Goal: Task Accomplishment & Management: Use online tool/utility

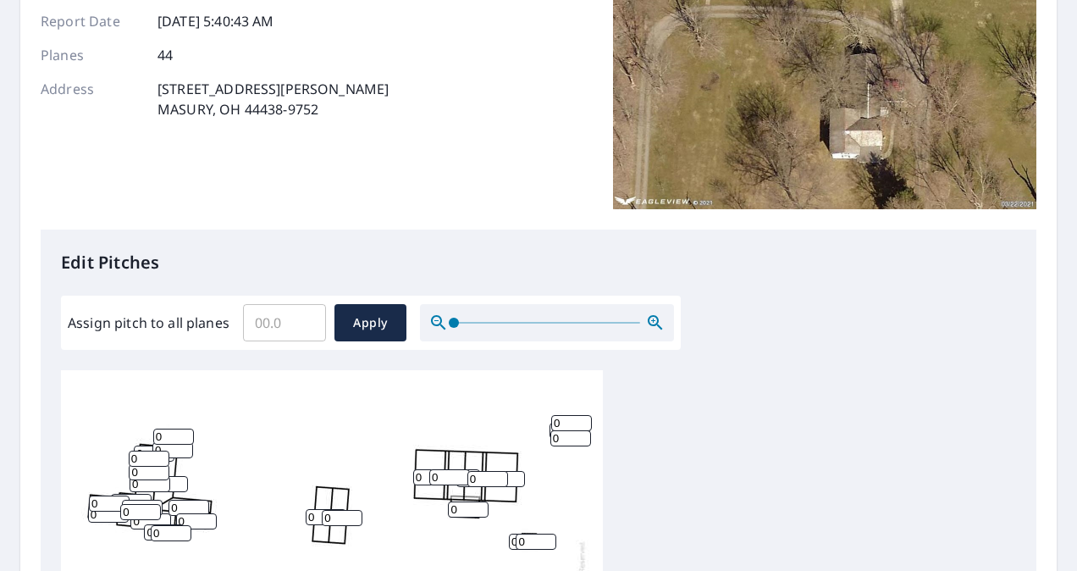
scroll to position [218, 0]
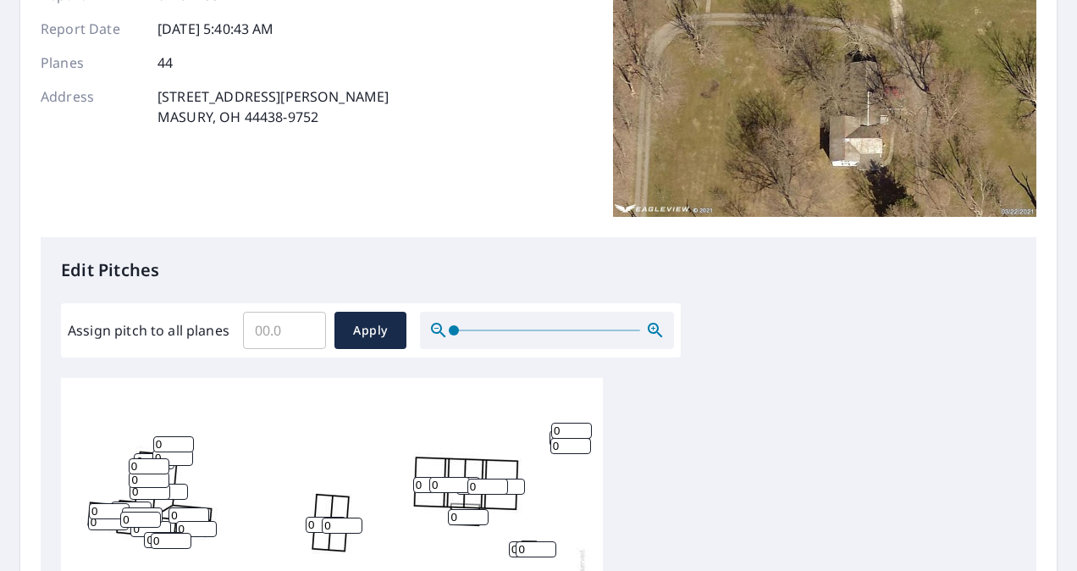
click at [422, 486] on input "0" at bounding box center [433, 485] width 41 height 16
type input "5"
click at [443, 485] on input "0" at bounding box center [449, 485] width 41 height 16
type input "6"
click at [477, 486] on input "0" at bounding box center [487, 486] width 41 height 16
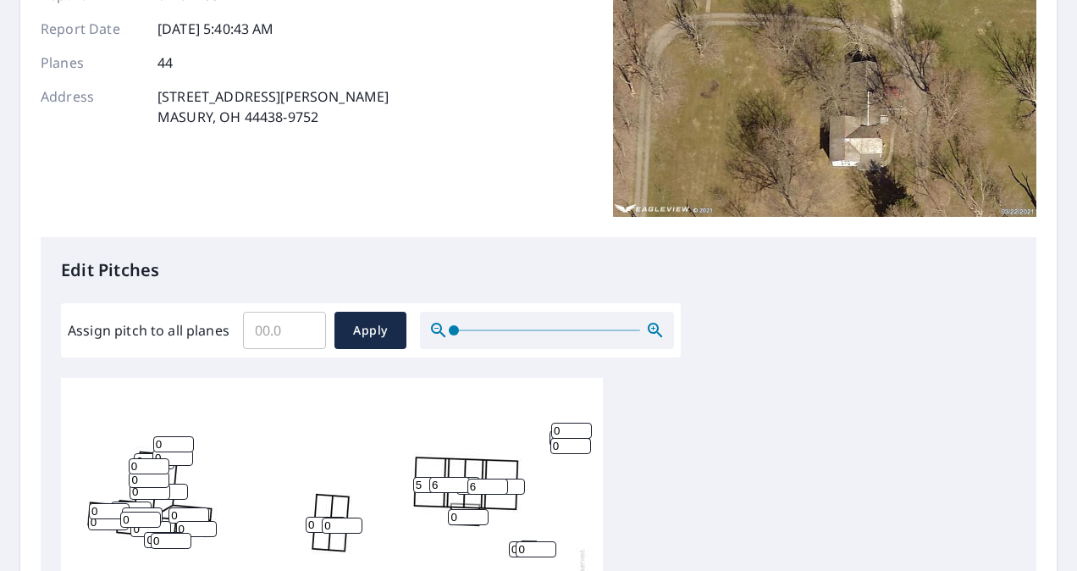
type input "6"
click at [455, 518] on input "0" at bounding box center [468, 517] width 41 height 16
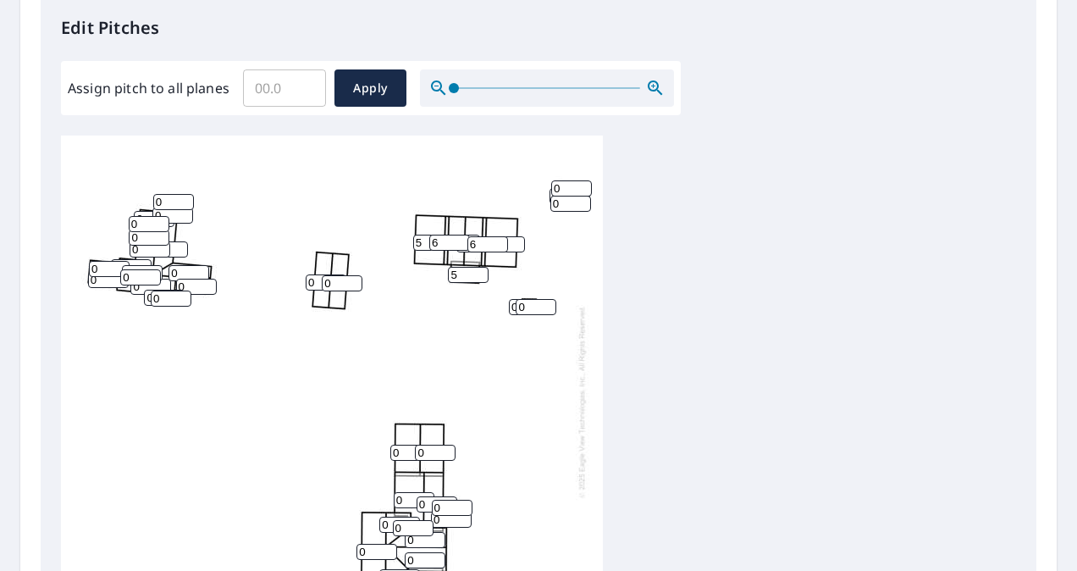
scroll to position [433, 0]
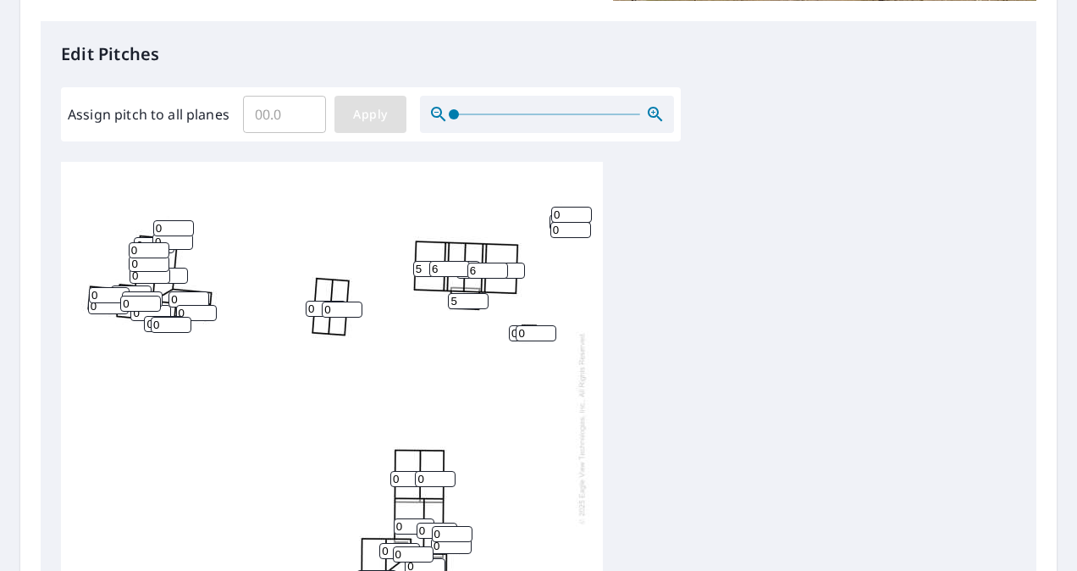
type input "5"
click at [362, 109] on span "Apply" at bounding box center [370, 114] width 45 height 21
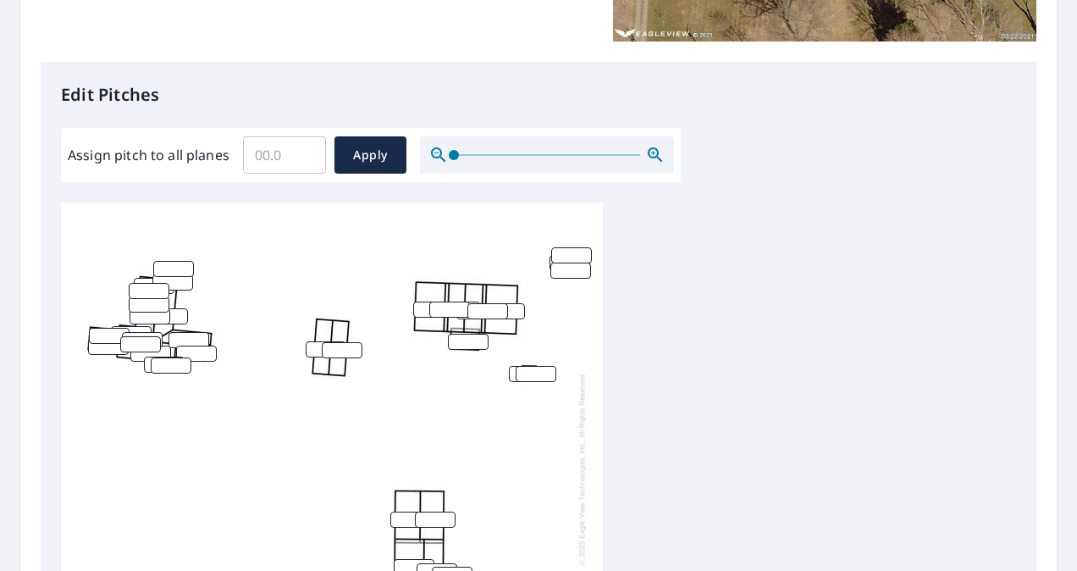
scroll to position [404, 0]
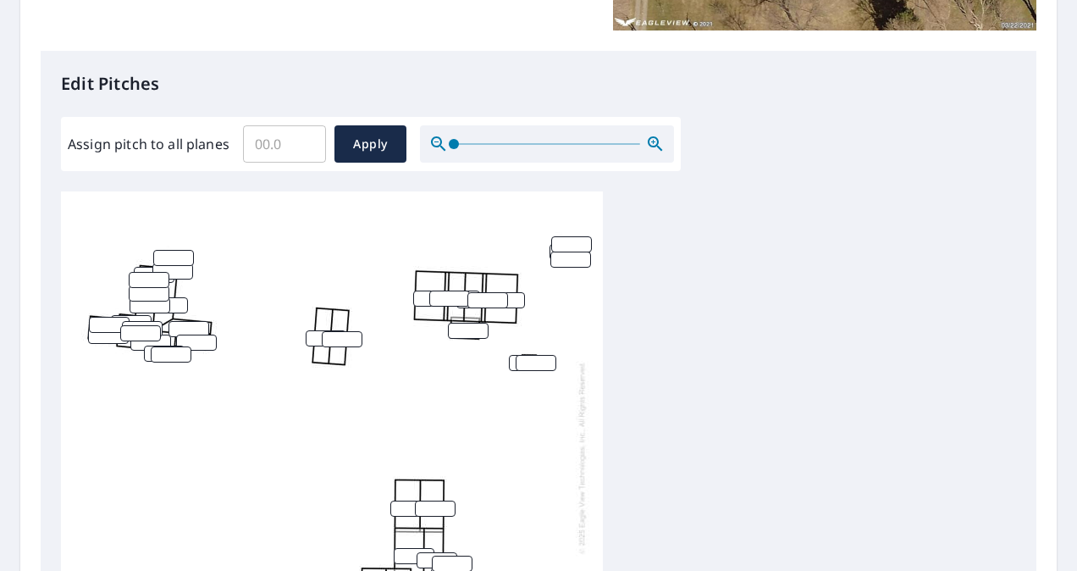
click at [450, 301] on input "number" at bounding box center [449, 298] width 41 height 16
click at [422, 297] on input "number" at bounding box center [433, 298] width 41 height 16
type input "5"
click at [450, 298] on input "number" at bounding box center [449, 298] width 41 height 16
type input "6"
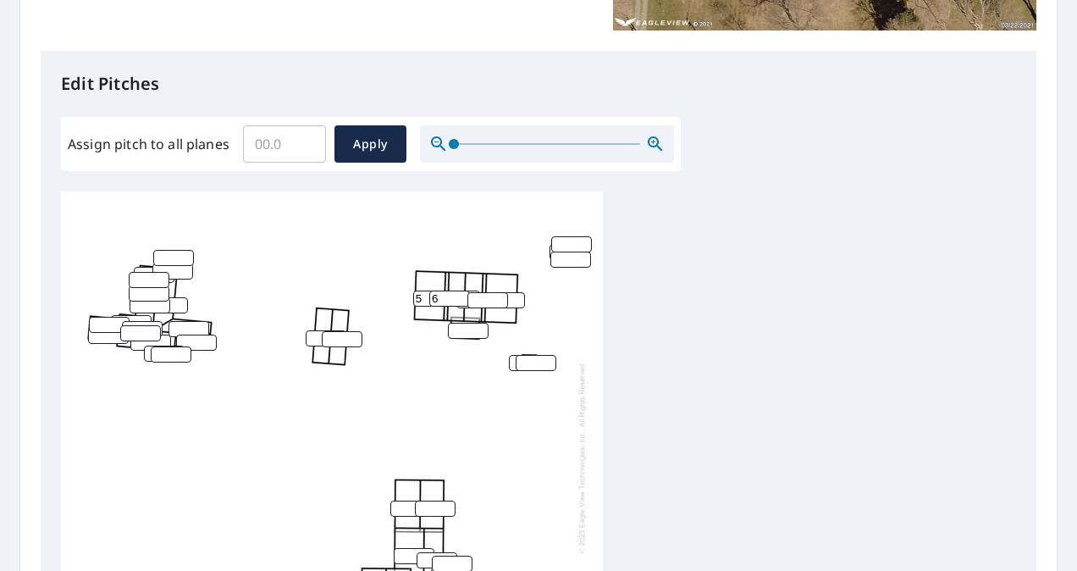
click at [483, 296] on input "number" at bounding box center [487, 300] width 41 height 16
type input "6"
click at [465, 331] on input "number" at bounding box center [468, 331] width 41 height 16
type input "5"
click at [927, 291] on div "5 5 6 6" at bounding box center [538, 457] width 955 height 532
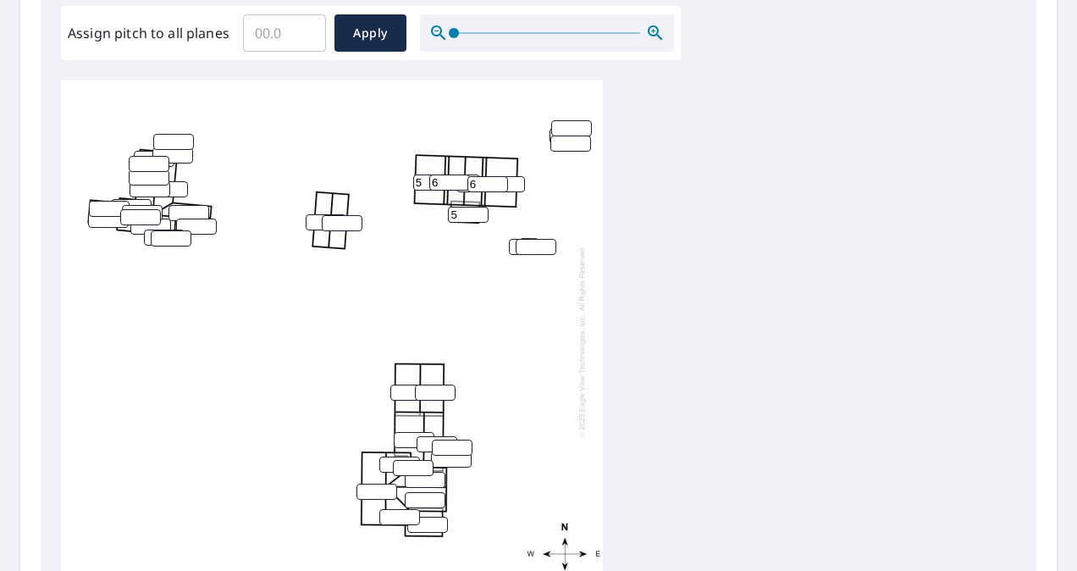
scroll to position [518, 0]
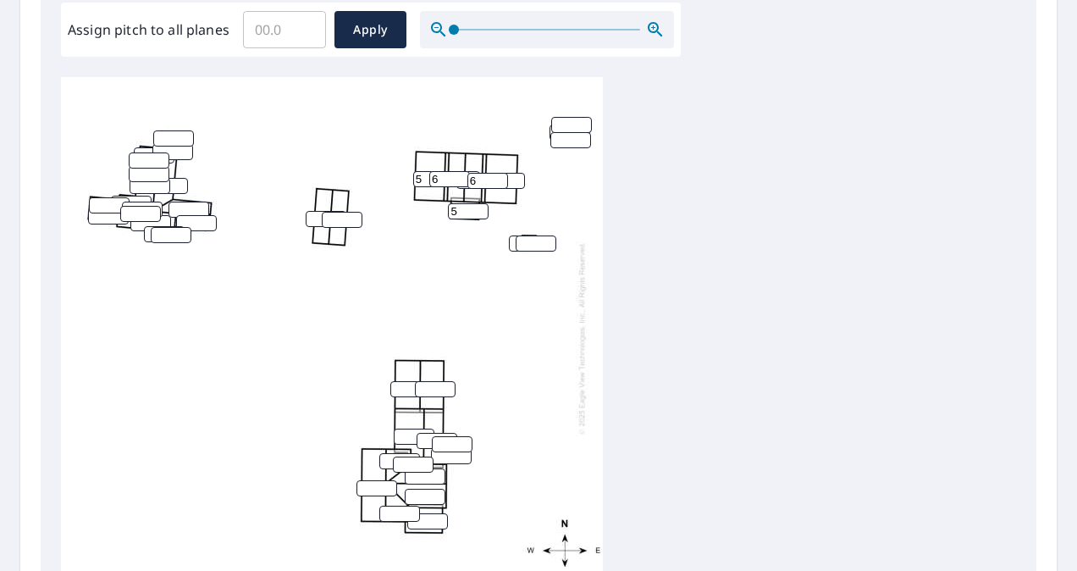
click at [171, 130] on input "number" at bounding box center [173, 138] width 41 height 16
type input "0"
click at [144, 152] on input "number" at bounding box center [149, 160] width 41 height 16
click at [652, 24] on icon "button" at bounding box center [655, 29] width 20 height 20
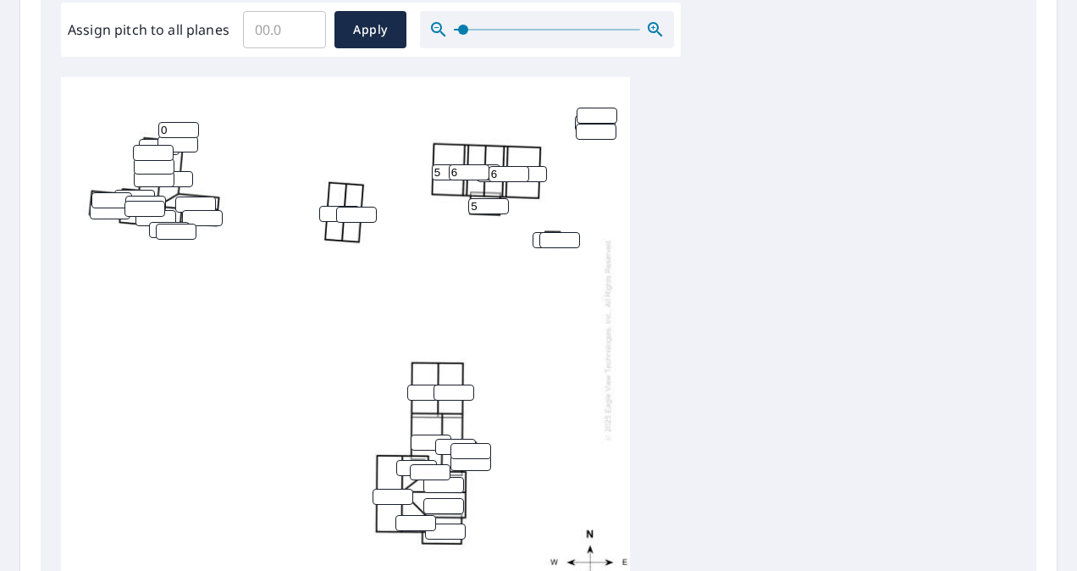
click at [652, 24] on icon "button" at bounding box center [655, 29] width 20 height 20
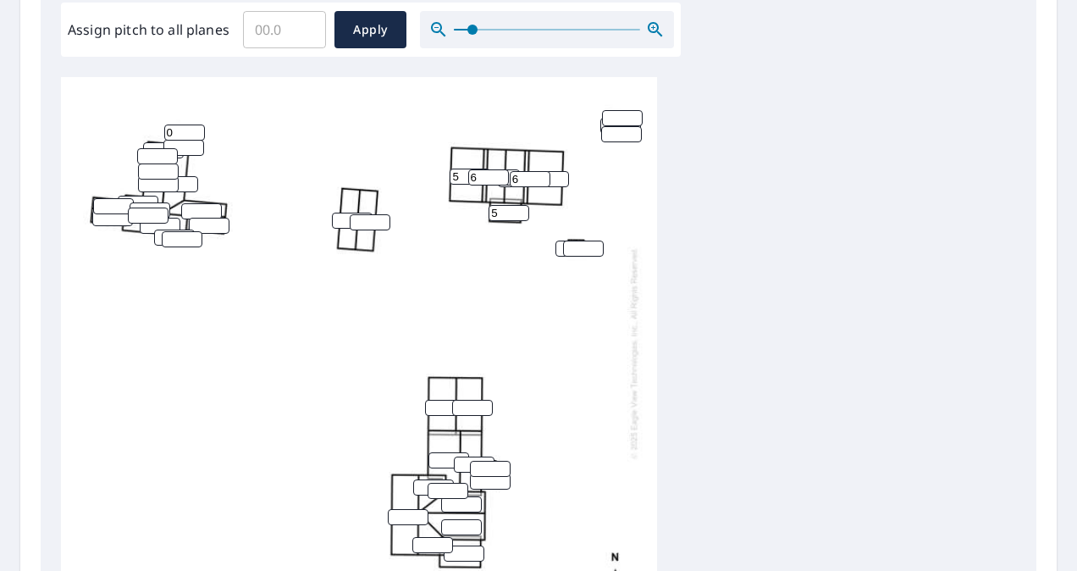
click at [652, 24] on icon "button" at bounding box center [655, 29] width 20 height 20
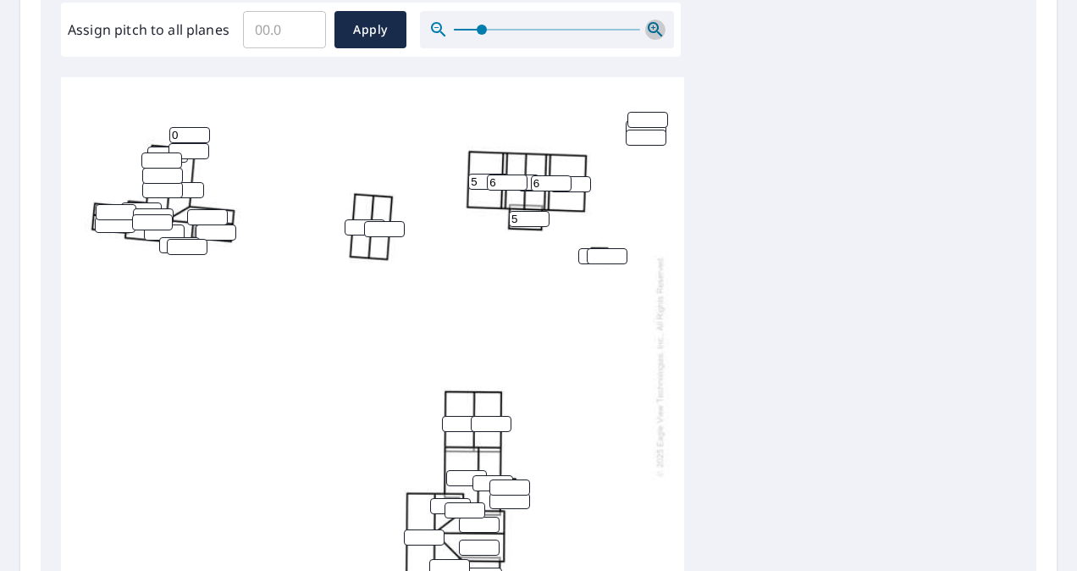
click at [652, 24] on icon "button" at bounding box center [655, 29] width 20 height 20
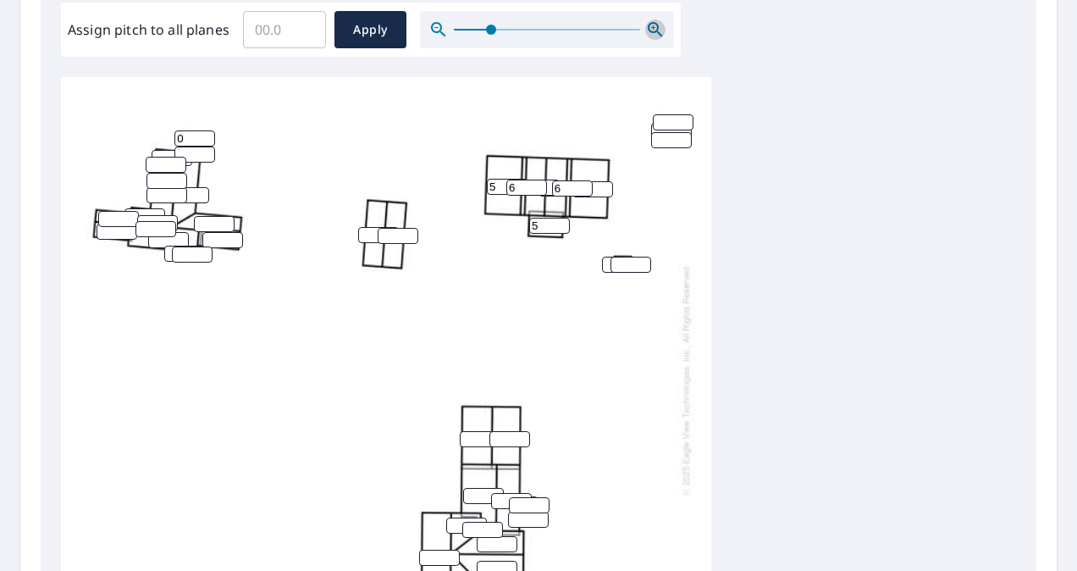
click at [652, 24] on icon "button" at bounding box center [655, 29] width 20 height 20
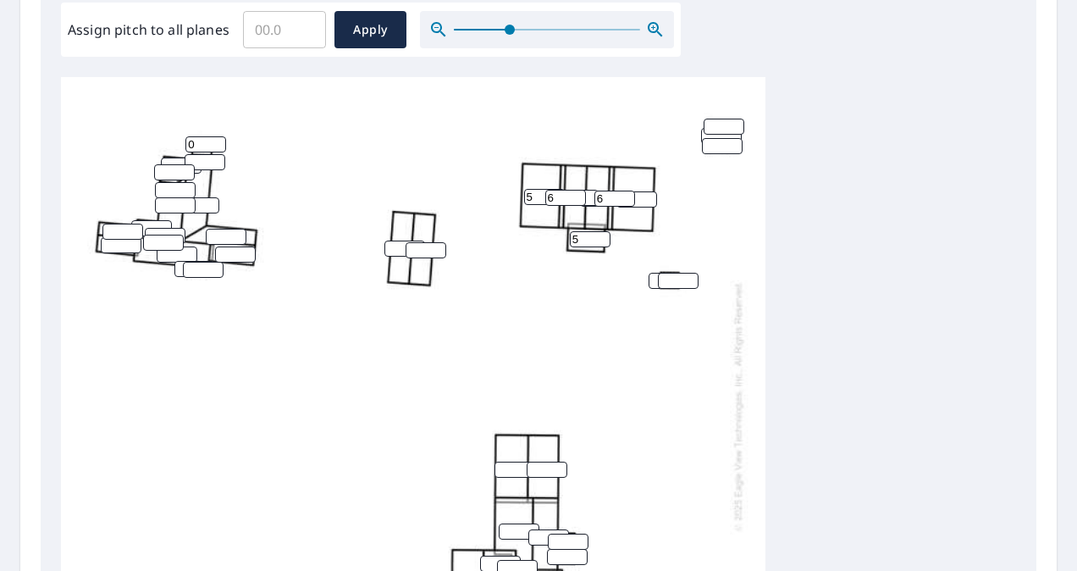
click at [652, 24] on icon "button" at bounding box center [655, 29] width 20 height 20
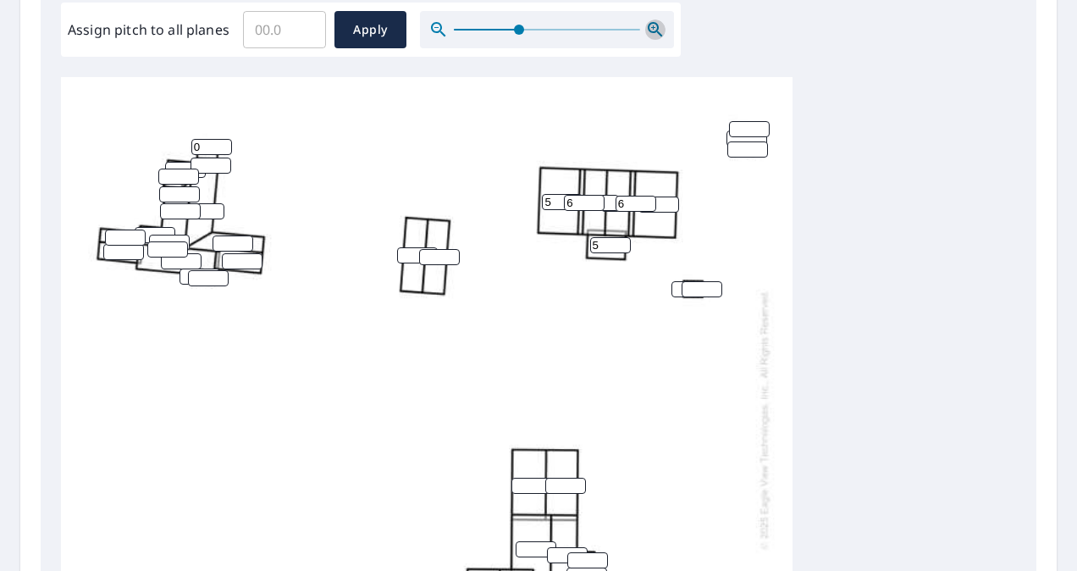
click at [652, 24] on icon "button" at bounding box center [655, 29] width 20 height 20
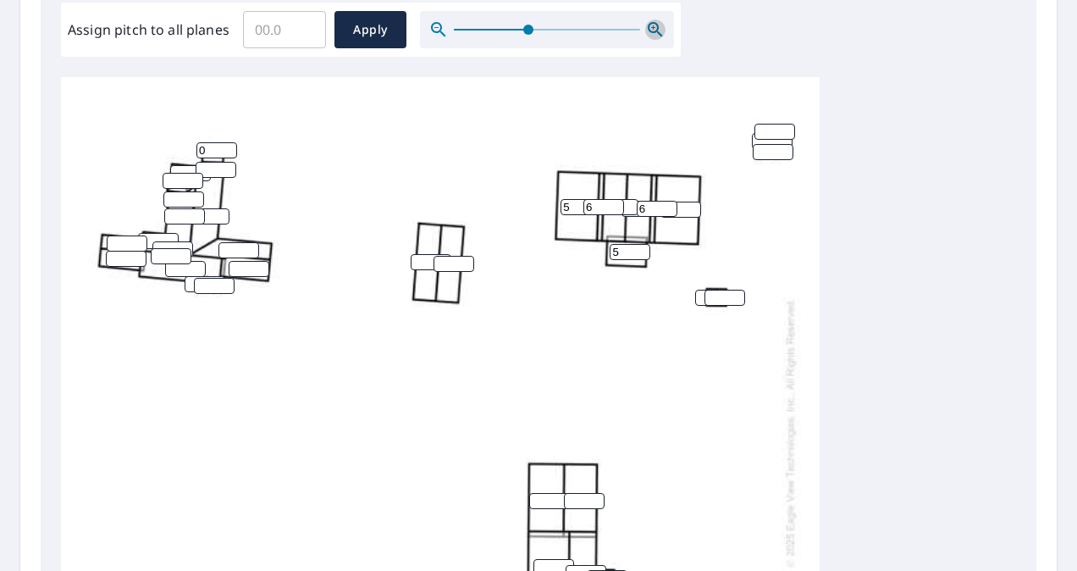
click at [652, 24] on icon "button" at bounding box center [655, 29] width 20 height 20
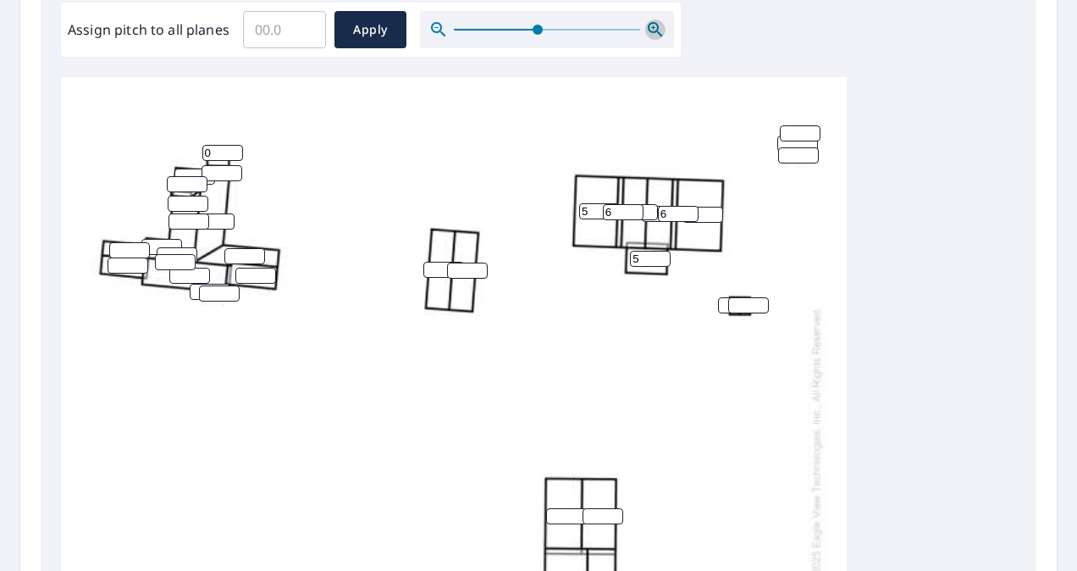
click at [652, 24] on icon "button" at bounding box center [655, 29] width 20 height 20
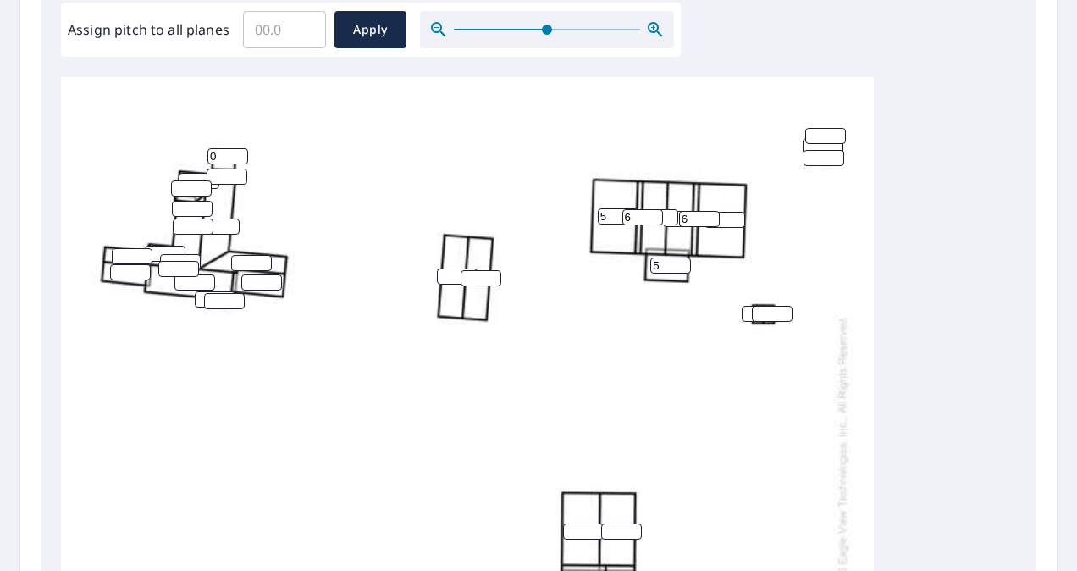
click at [731, 215] on input "1" at bounding box center [724, 220] width 41 height 16
click at [728, 218] on input "1" at bounding box center [724, 220] width 41 height 16
click at [738, 217] on input "16" at bounding box center [724, 220] width 41 height 16
click at [738, 217] on input "17" at bounding box center [724, 220] width 41 height 16
click at [726, 218] on input "17" at bounding box center [724, 220] width 41 height 16
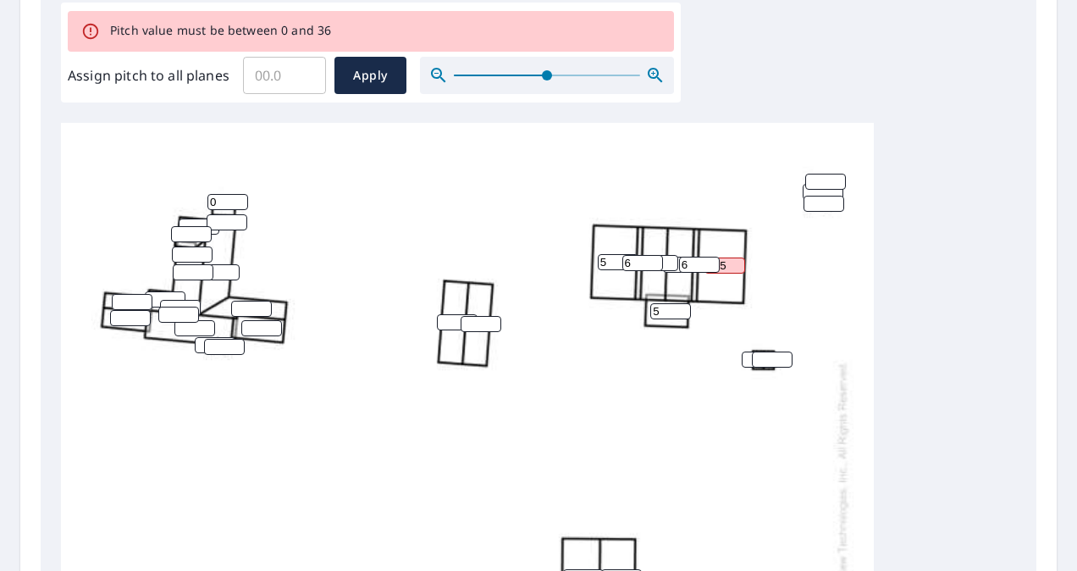
click at [475, 233] on div "175 5 5 6 6 0" at bounding box center [467, 504] width 813 height 797
click at [728, 264] on input "175" at bounding box center [724, 265] width 41 height 16
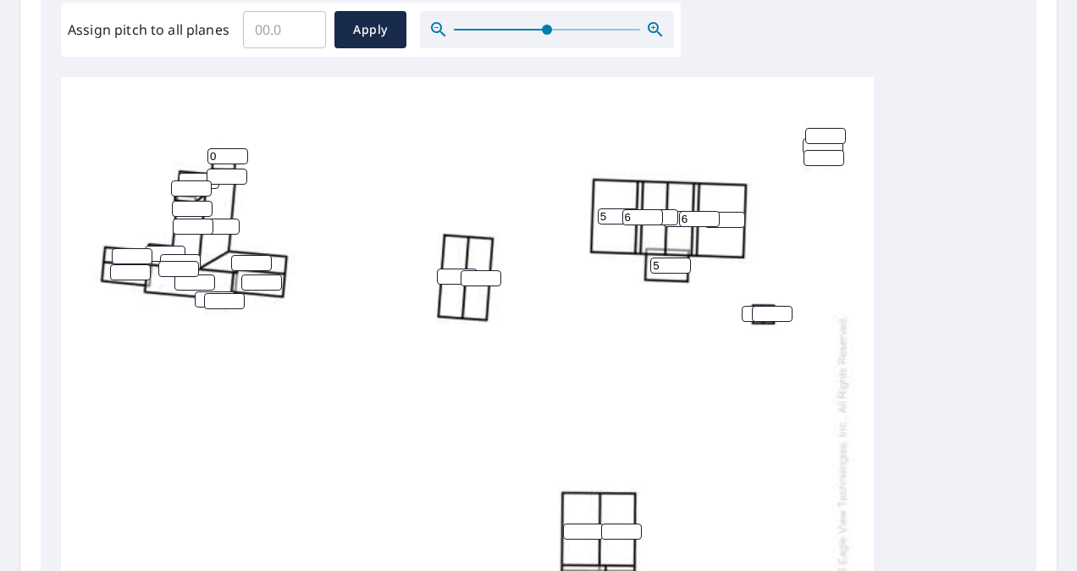
type input "1"
click at [723, 217] on input "number" at bounding box center [724, 220] width 41 height 16
type input "5"
click at [736, 296] on div "5 5 5 6 6 0" at bounding box center [467, 458] width 813 height 797
click at [230, 176] on input "number" at bounding box center [227, 176] width 41 height 16
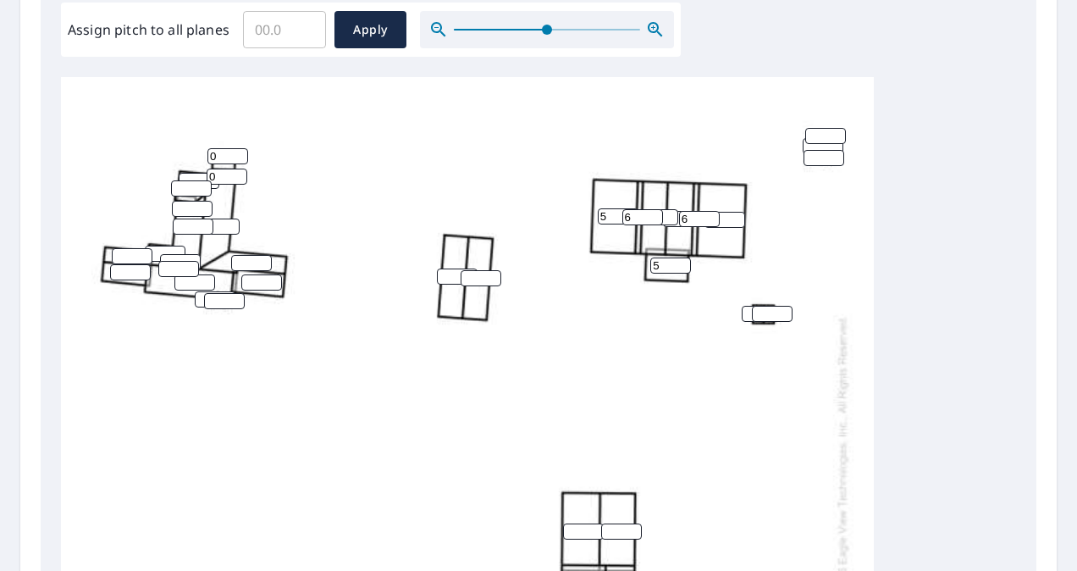
type input "0"
click at [195, 187] on input "number" at bounding box center [191, 188] width 41 height 16
type input "0"
click at [183, 207] on input "number" at bounding box center [192, 209] width 41 height 16
type input "0"
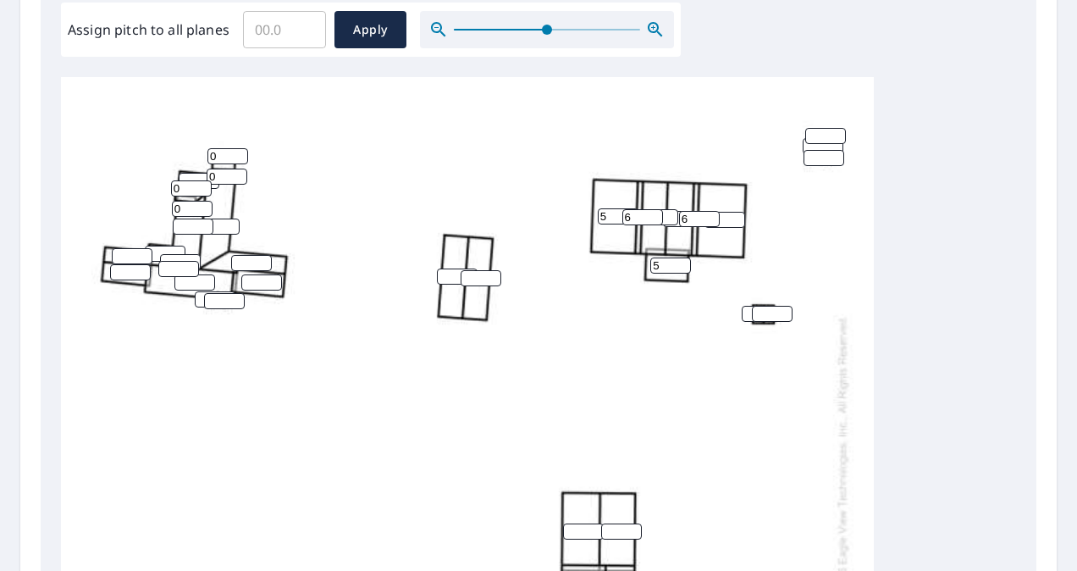
click at [190, 230] on input "number" at bounding box center [193, 226] width 41 height 16
type input "0"
click at [222, 226] on input "number" at bounding box center [219, 226] width 41 height 16
click at [298, 22] on input "Assign pitch to all planes" at bounding box center [284, 29] width 83 height 47
click at [268, 27] on input "Assign pitch to all planes" at bounding box center [284, 29] width 83 height 47
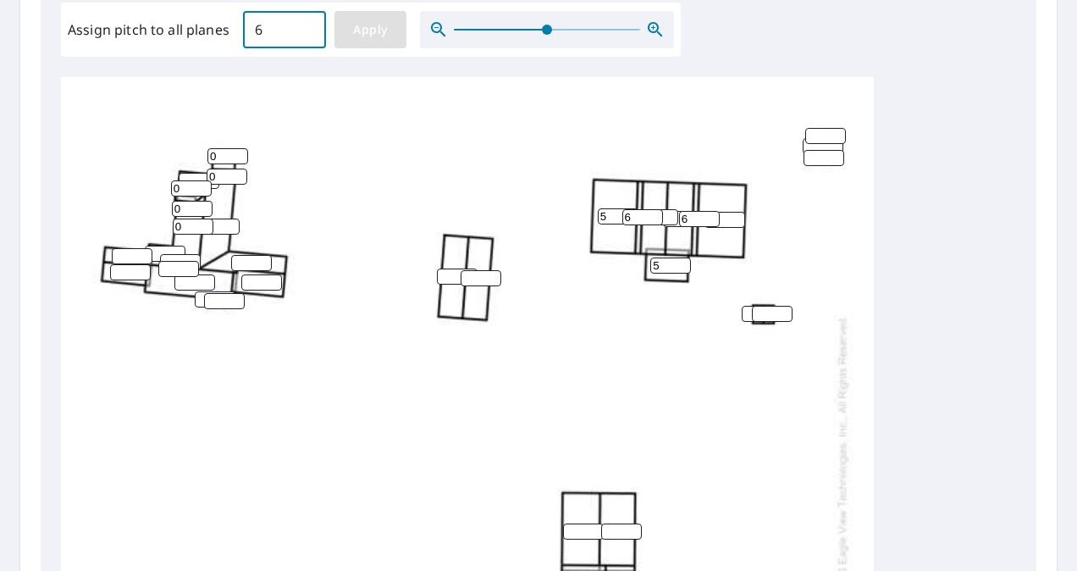
type input "6"
click at [361, 30] on span "Apply" at bounding box center [370, 29] width 45 height 21
type input "6"
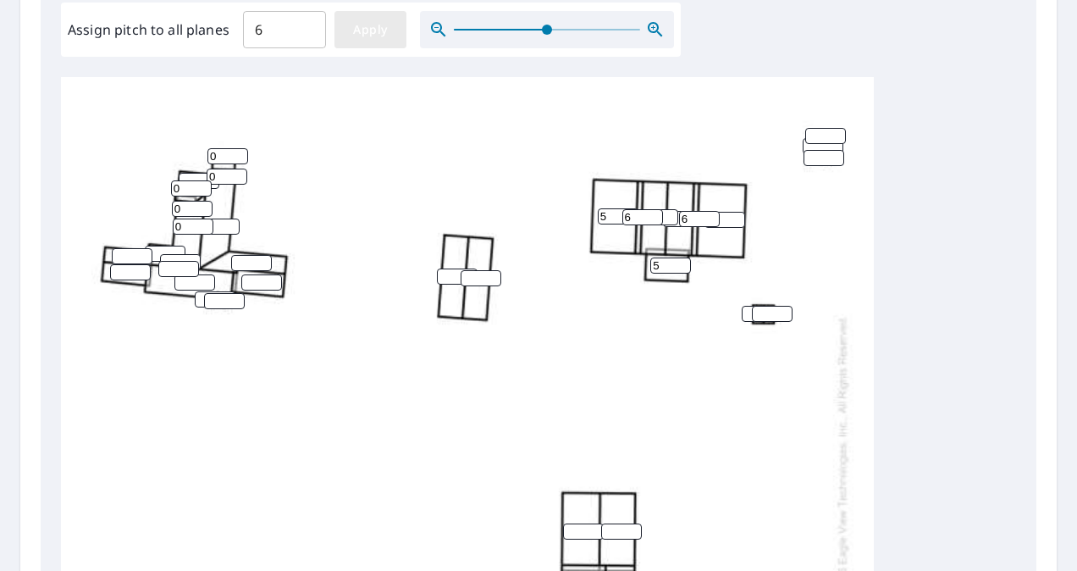
type input "6"
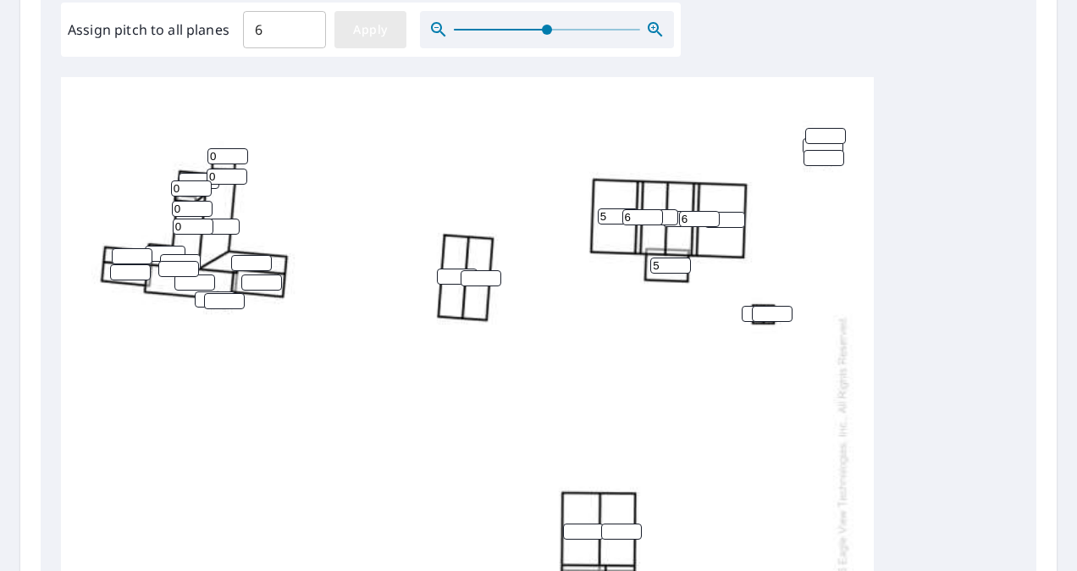
type input "6"
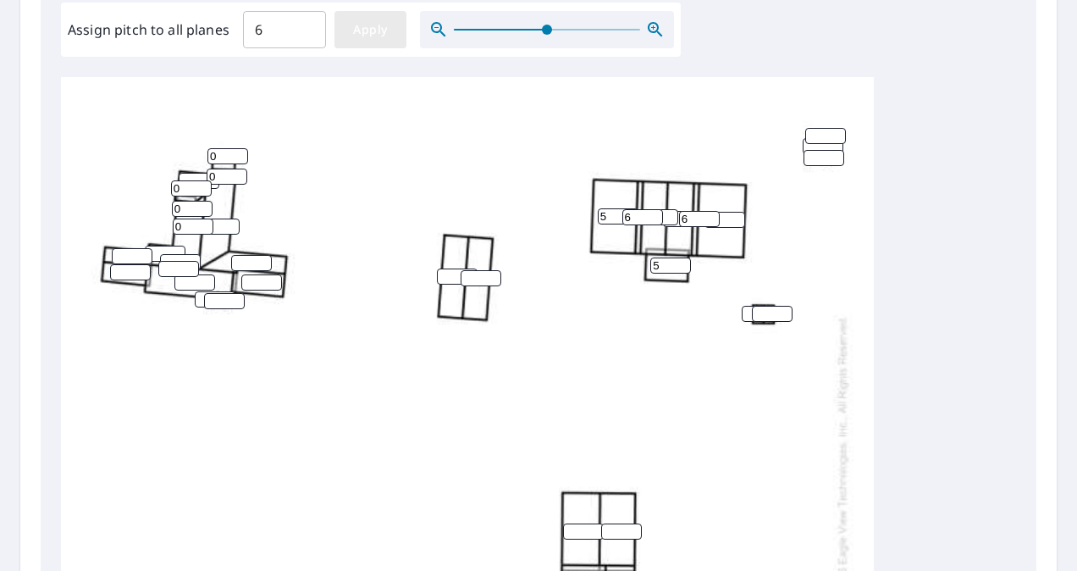
type input "6"
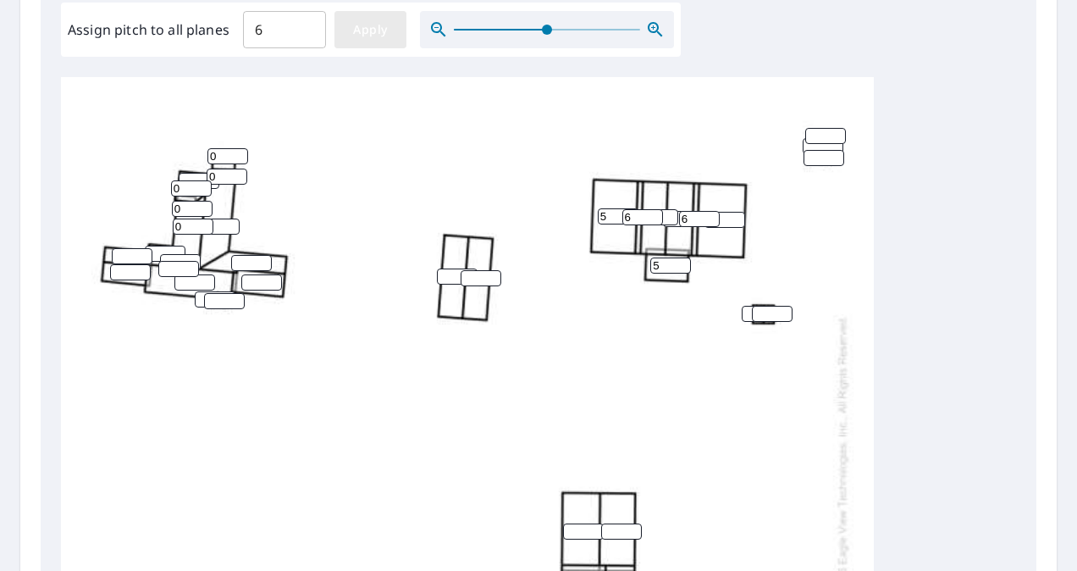
type input "6"
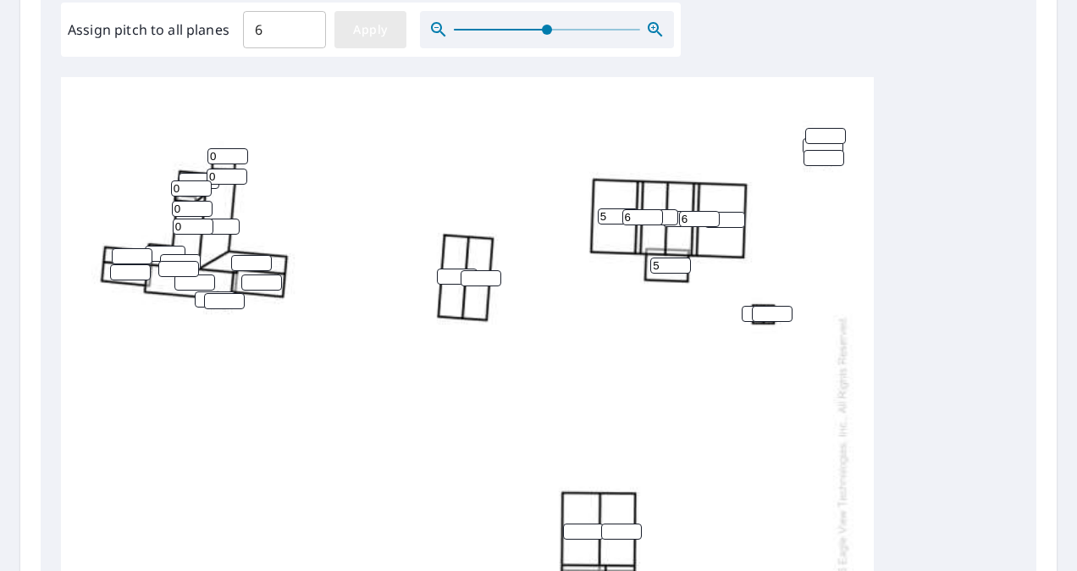
type input "6"
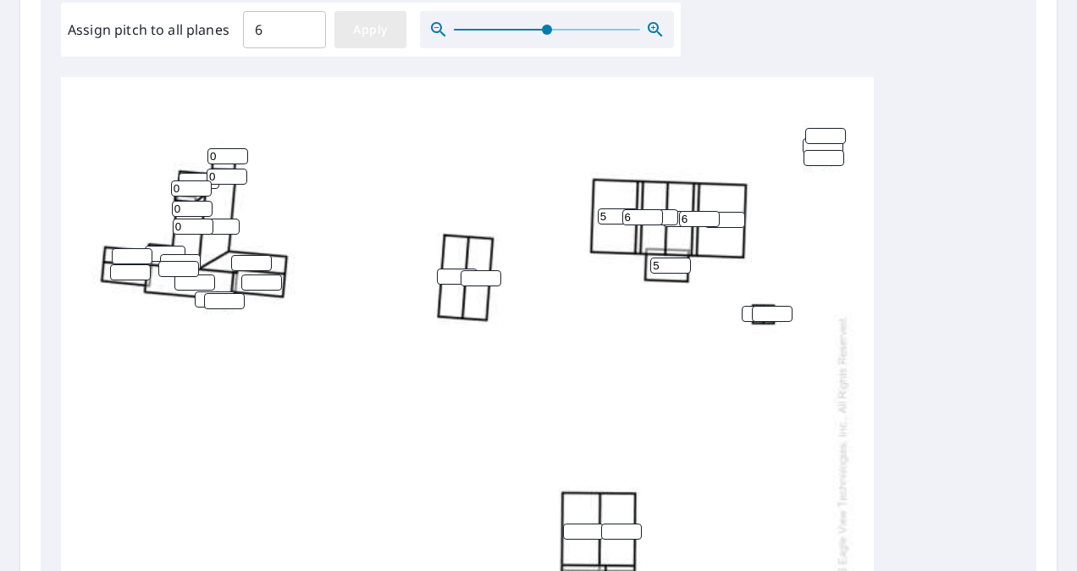
type input "6"
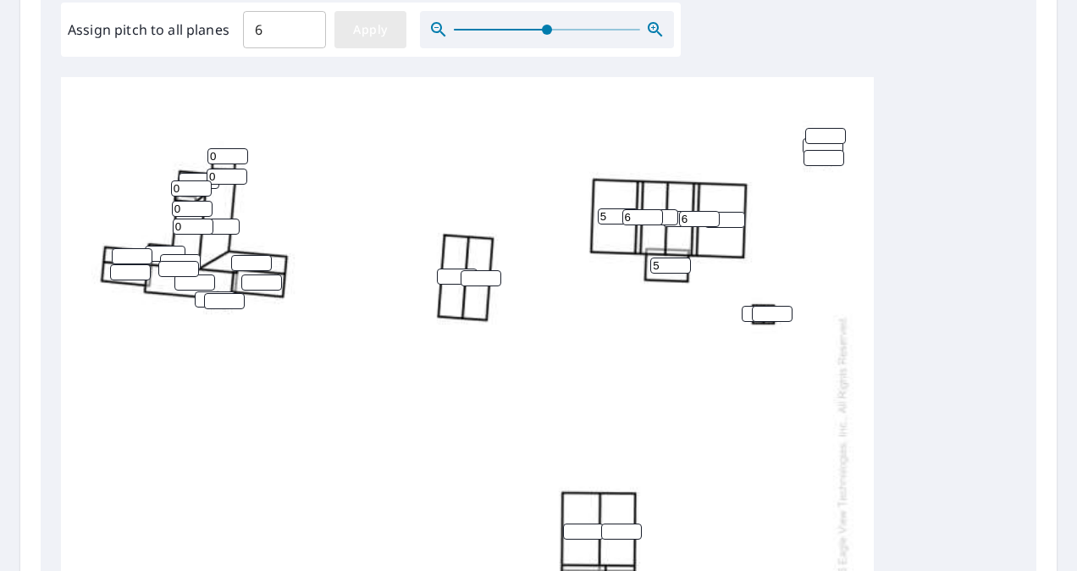
type input "6"
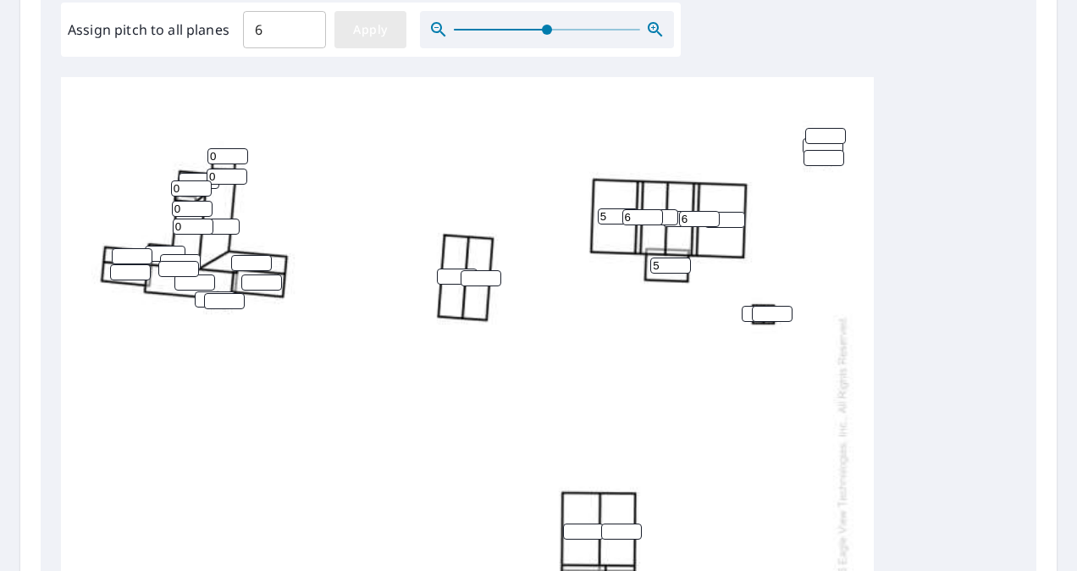
type input "6"
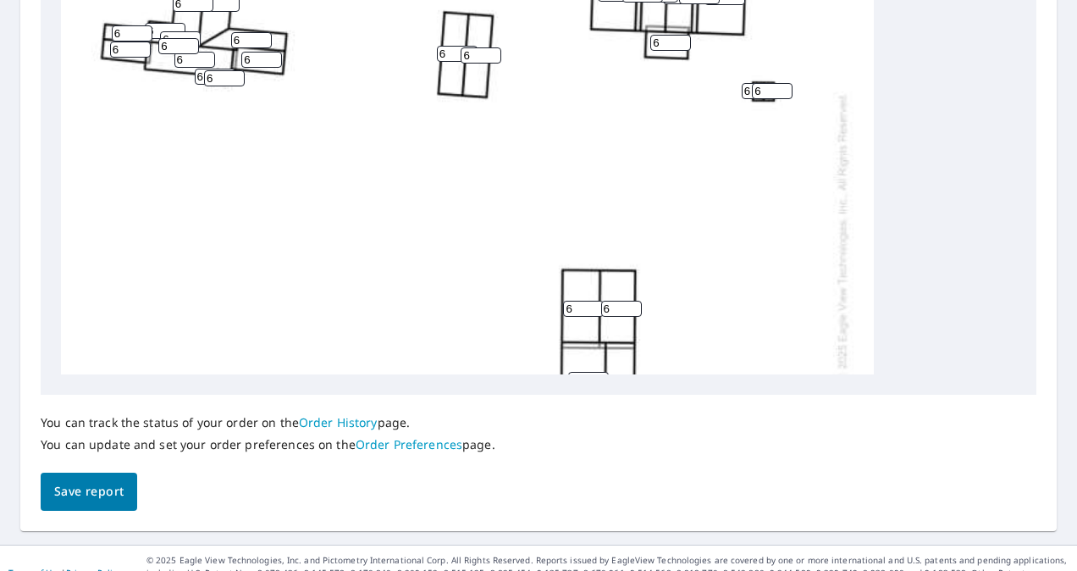
scroll to position [769, 0]
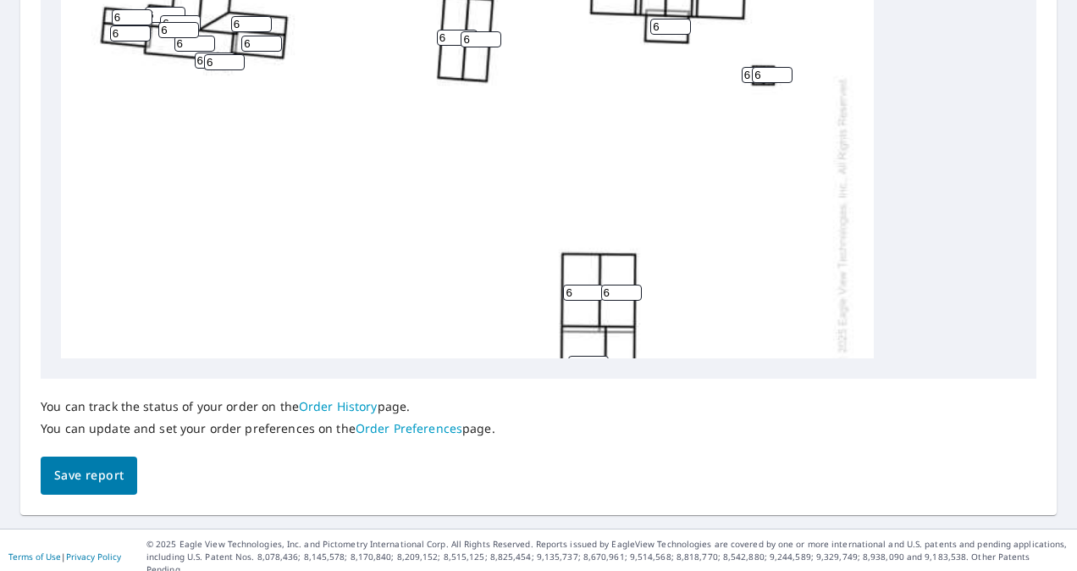
click at [112, 473] on span "Save report" at bounding box center [88, 475] width 69 height 21
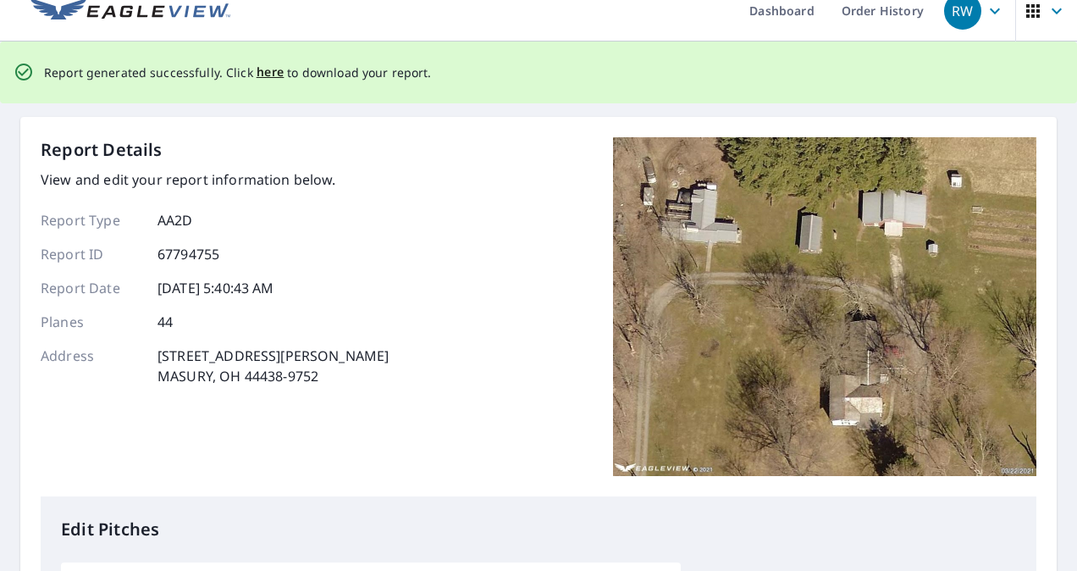
scroll to position [0, 0]
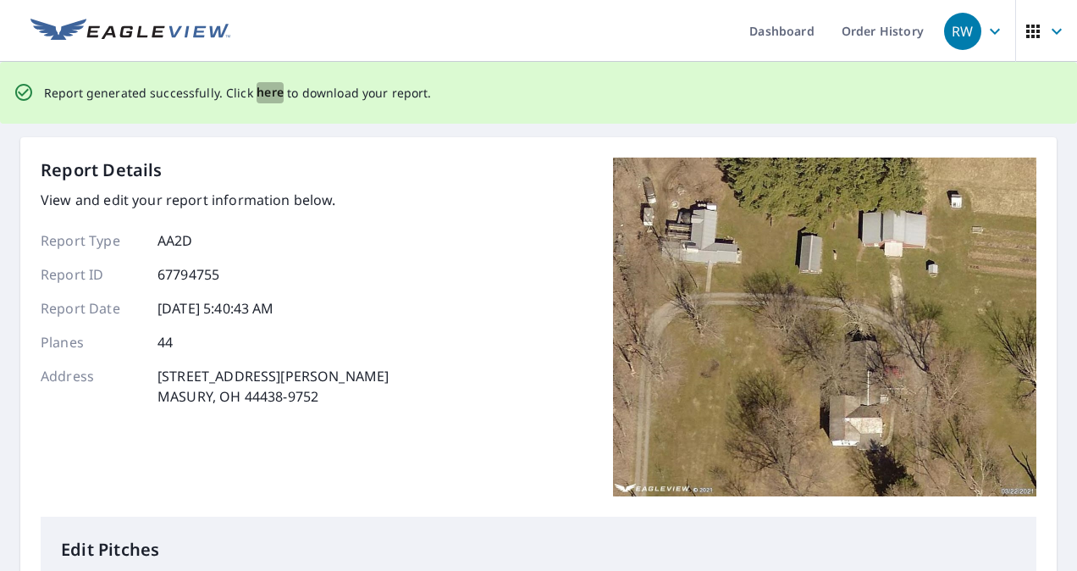
click at [259, 95] on span "here" at bounding box center [271, 92] width 28 height 21
